Goal: Manage account settings

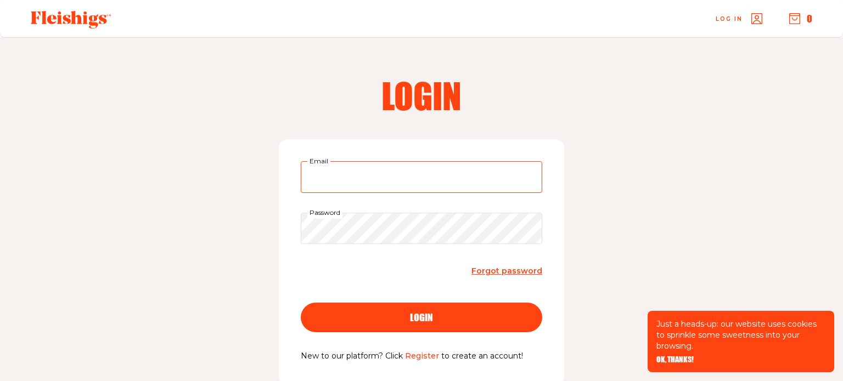
type input "[EMAIL_ADDRESS][DOMAIN_NAME]"
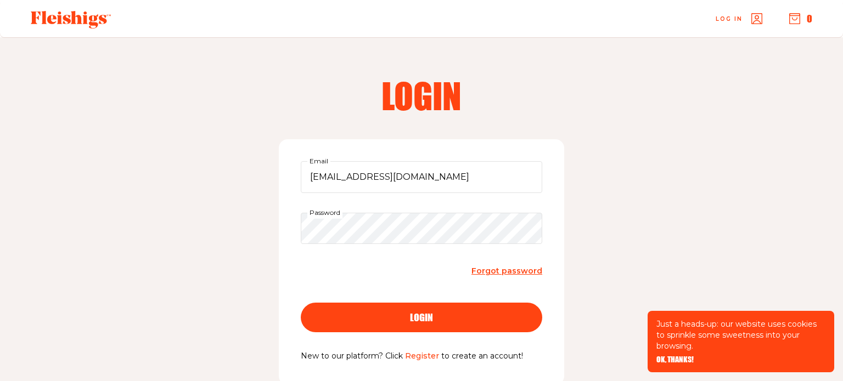
click at [359, 316] on div "login" at bounding box center [422, 318] width 198 height 10
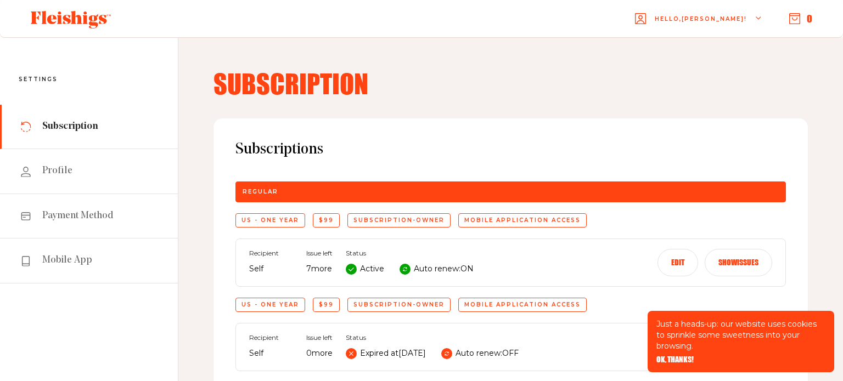
click at [86, 18] on use at bounding box center [71, 20] width 80 height 18
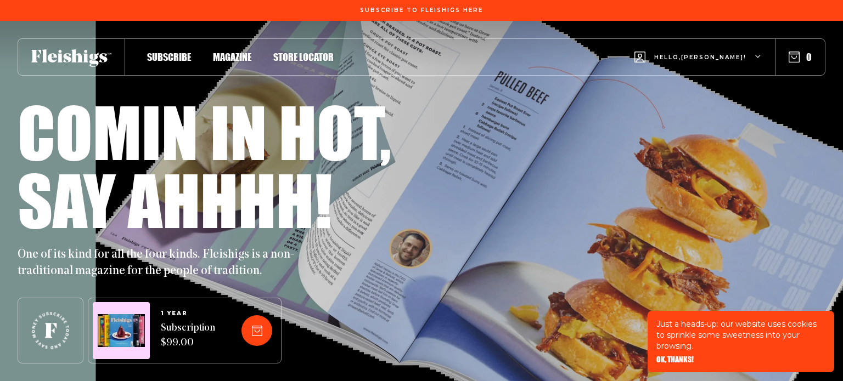
scroll to position [53, 0]
